Goal: Information Seeking & Learning: Learn about a topic

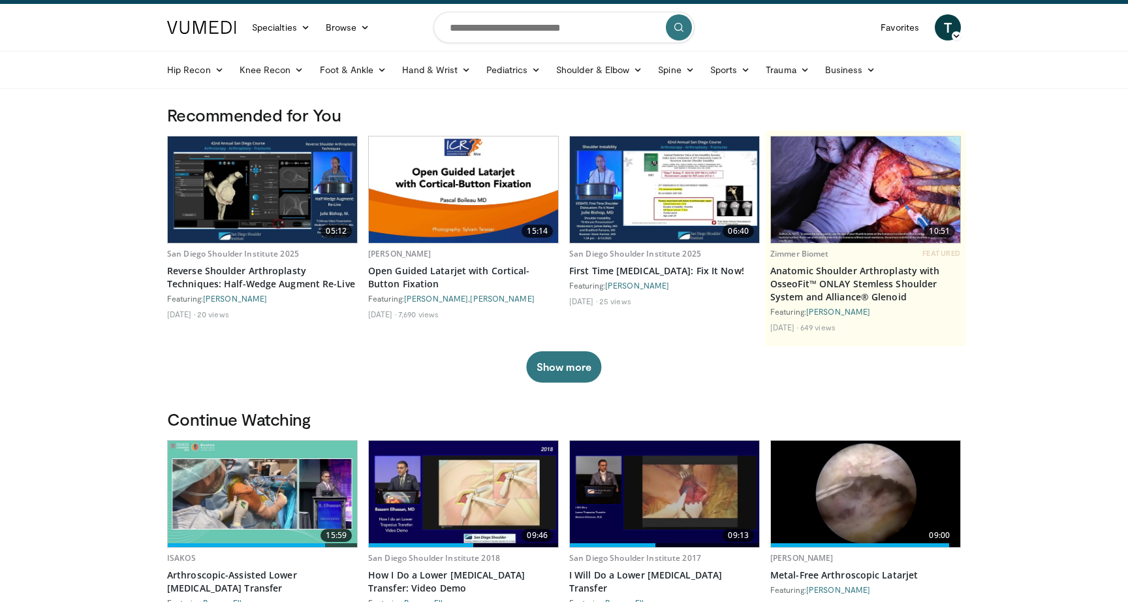
scroll to position [25, 0]
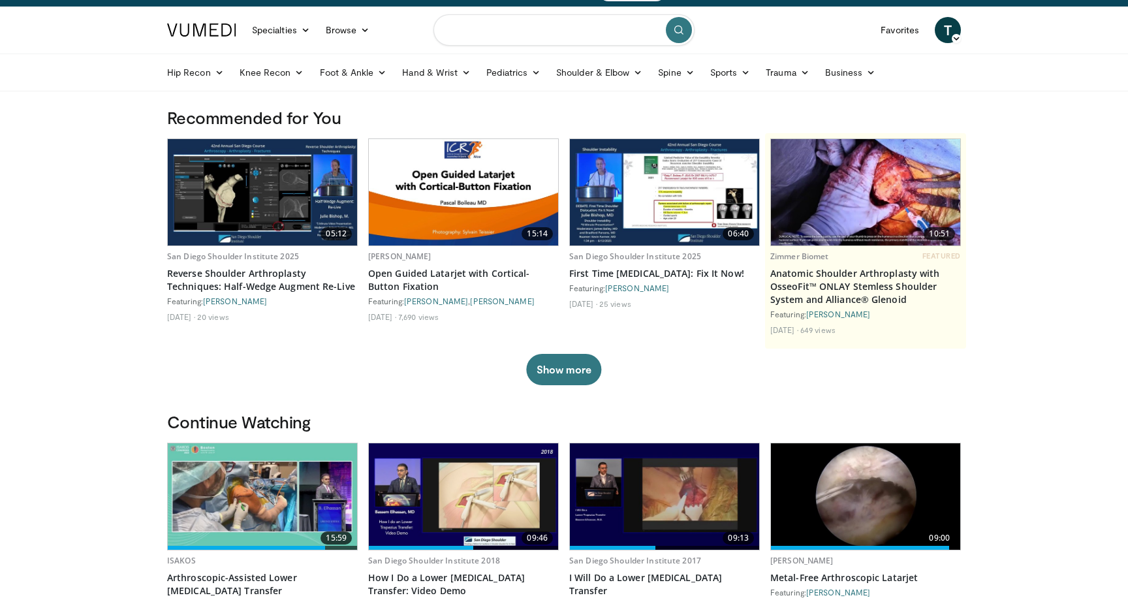
click at [534, 39] on input "Search topics, interventions" at bounding box center [564, 29] width 261 height 31
type input "**********"
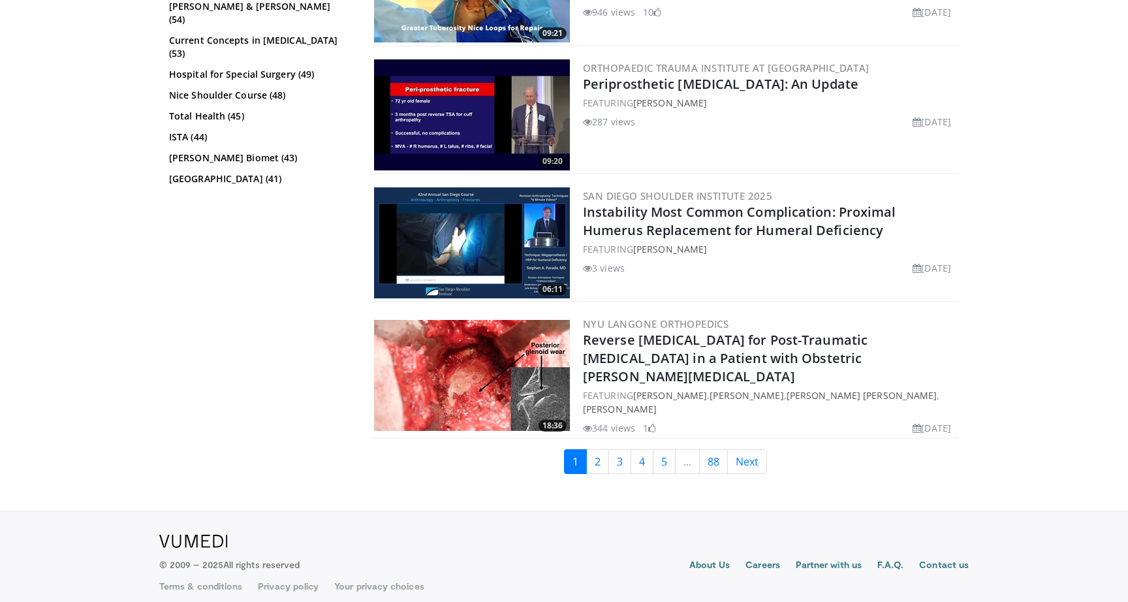
scroll to position [2938, 0]
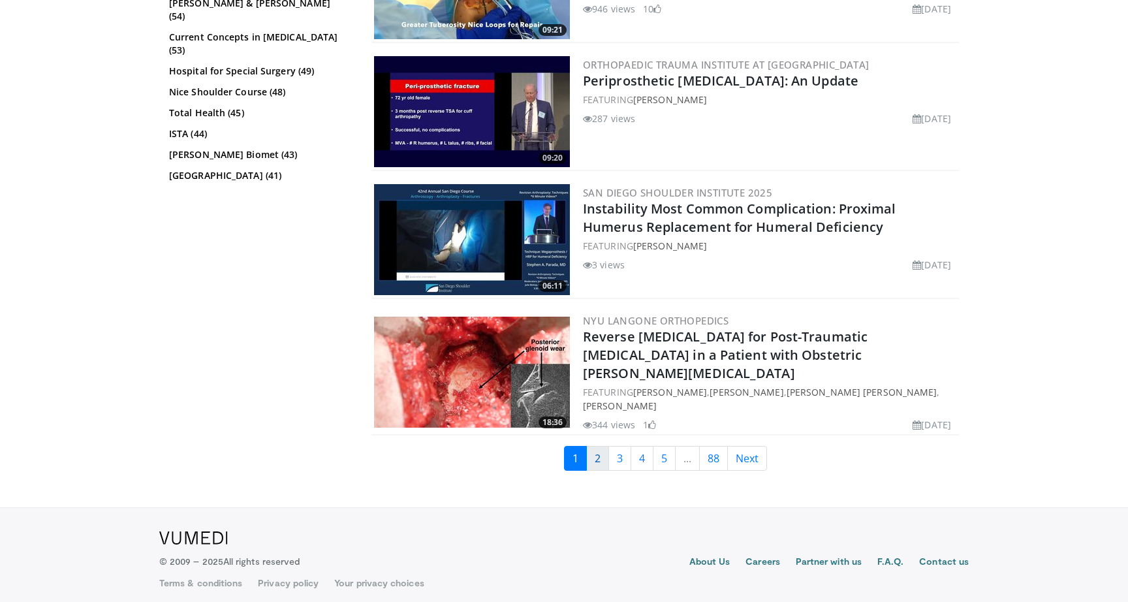
click at [598, 447] on link "2" at bounding box center [597, 458] width 23 height 25
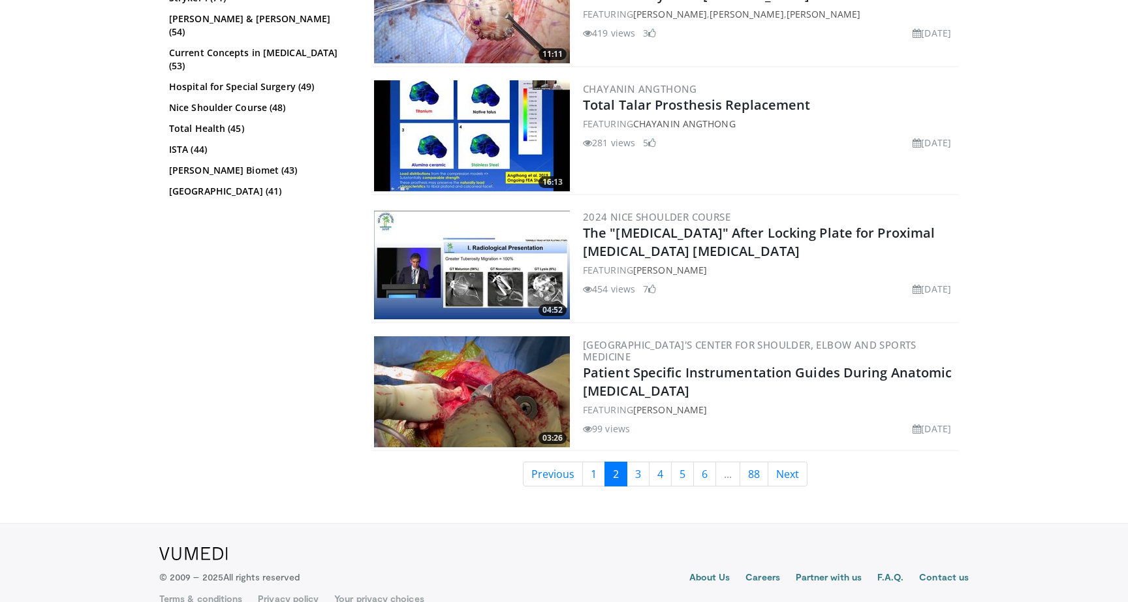
scroll to position [3066, 0]
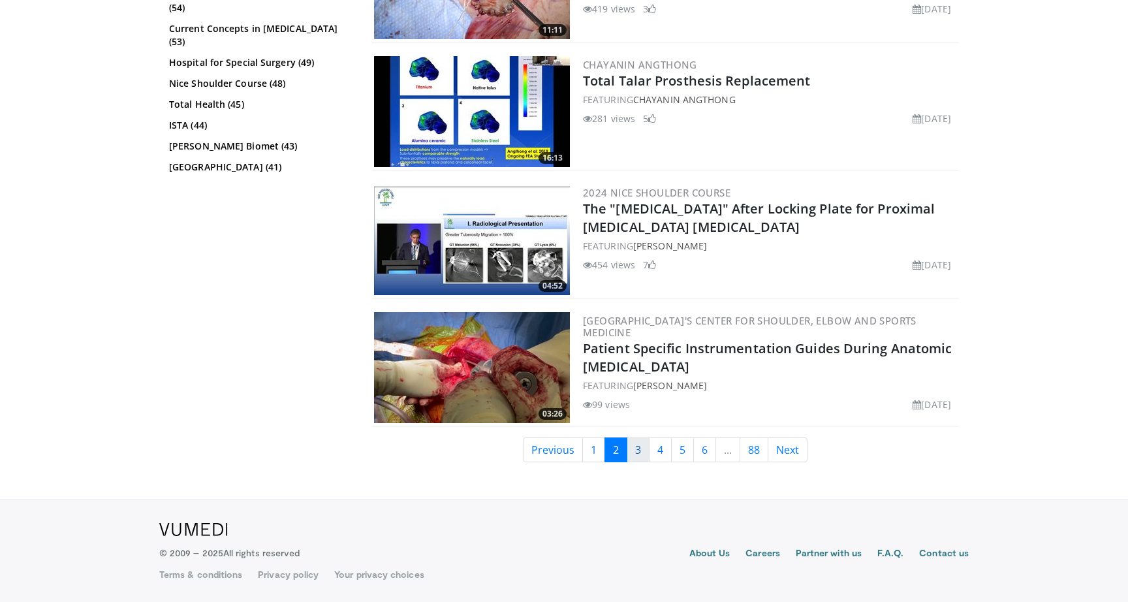
click at [639, 456] on link "3" at bounding box center [638, 449] width 23 height 25
